Goal: Task Accomplishment & Management: Use online tool/utility

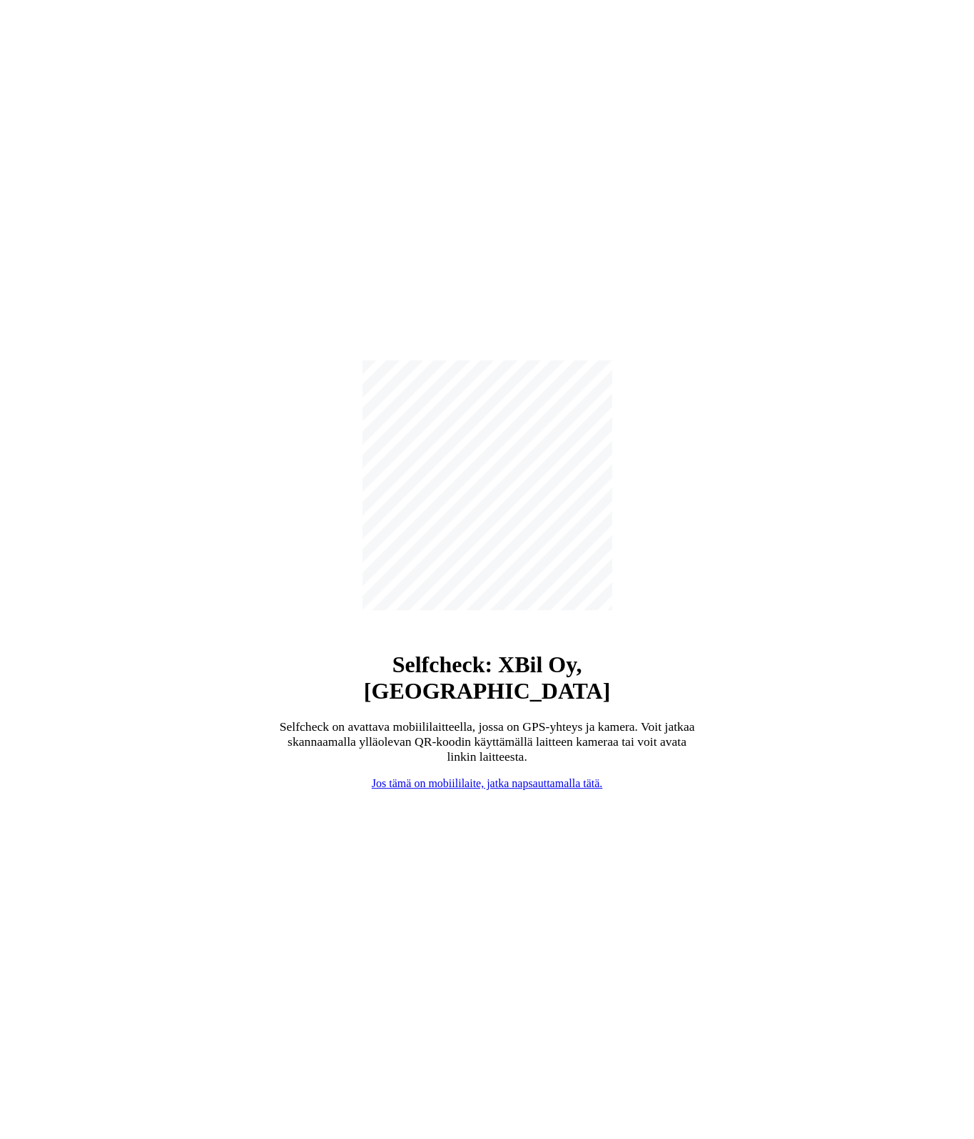
click at [459, 777] on link "Jos tämä on mobiililaite, jatka napsauttamalla tätä." at bounding box center [487, 783] width 230 height 12
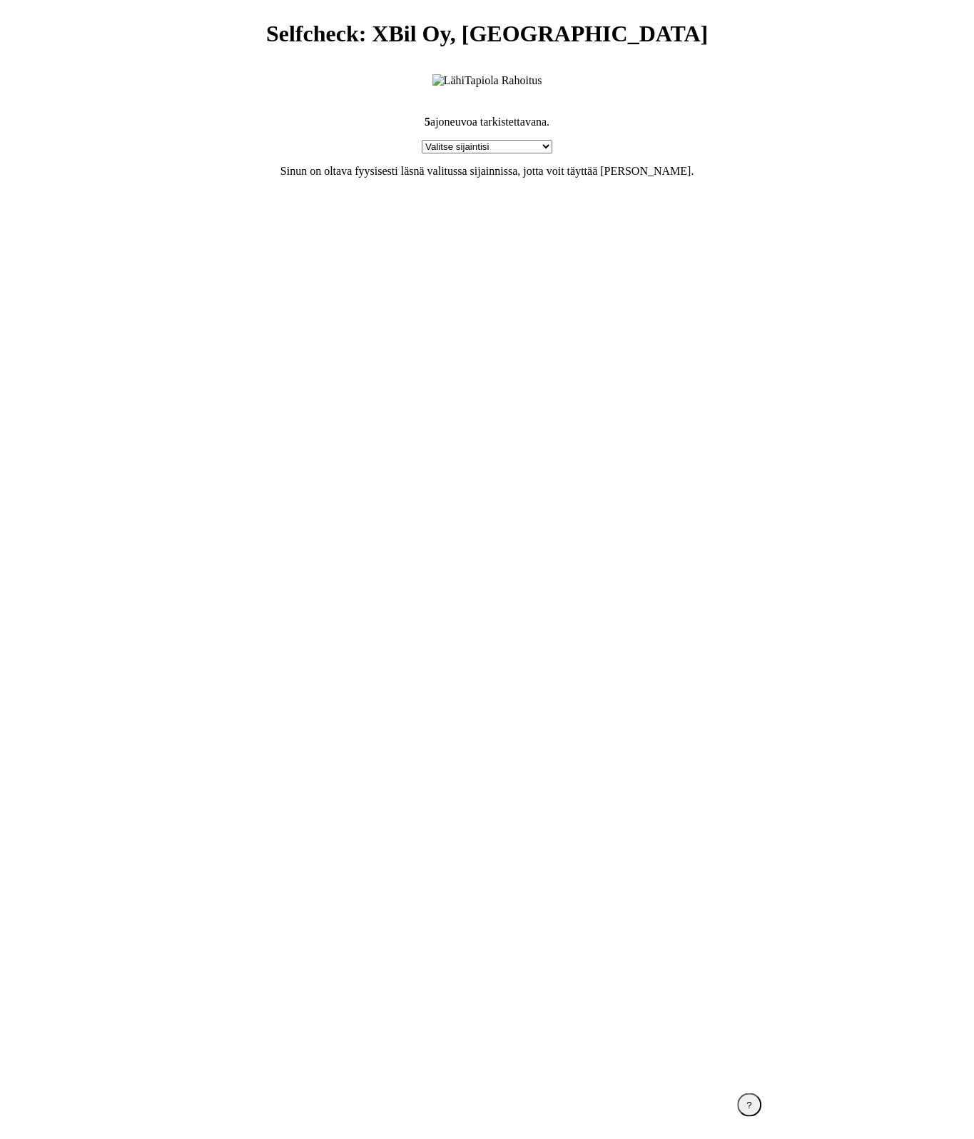
click at [692, 624] on section "5 ajoneuvoa tarkistettavana. Valitse sijaintisi Helletorpankatu 33 A 8, 5840 Hy…" at bounding box center [487, 581] width 571 height 966
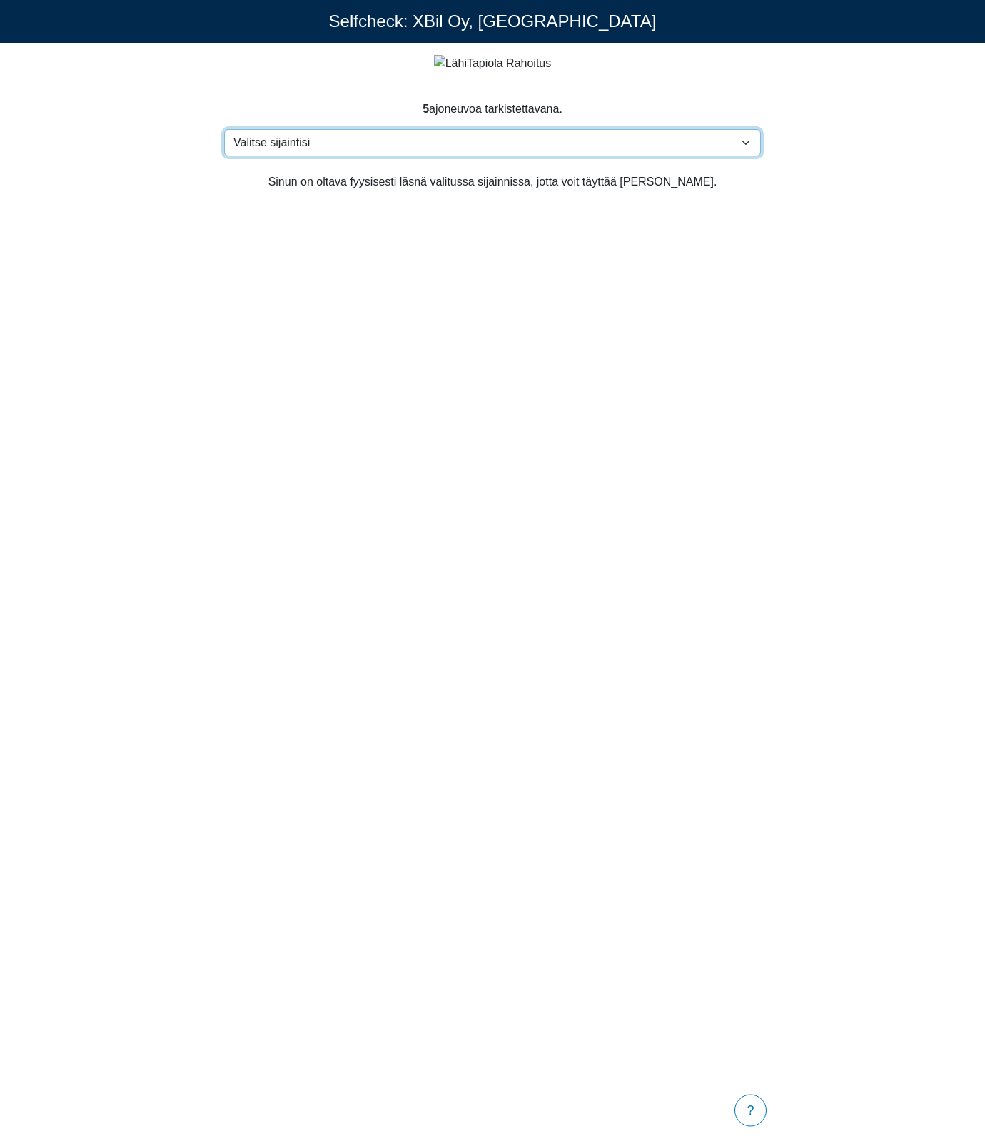
click at [288, 148] on select "Valitse sijaintisi Helletorpankatu 33 A 8, 5840 Hyvinkää Kiitoradantie 3, 01530…" at bounding box center [492, 142] width 537 height 27
click at [308, 607] on section "5 ajoneuvoa tarkistettavana. Valitse sijaintisi Helletorpankatu 33 A 8, 5840 Hy…" at bounding box center [492, 582] width 571 height 998
click at [537, 580] on section "5 ajoneuvoa tarkistettavana. Valitse sijaintisi Helletorpankatu 33 A 8, 5840 Hy…" at bounding box center [492, 582] width 571 height 998
